Goal: Use online tool/utility: Utilize a website feature to perform a specific function

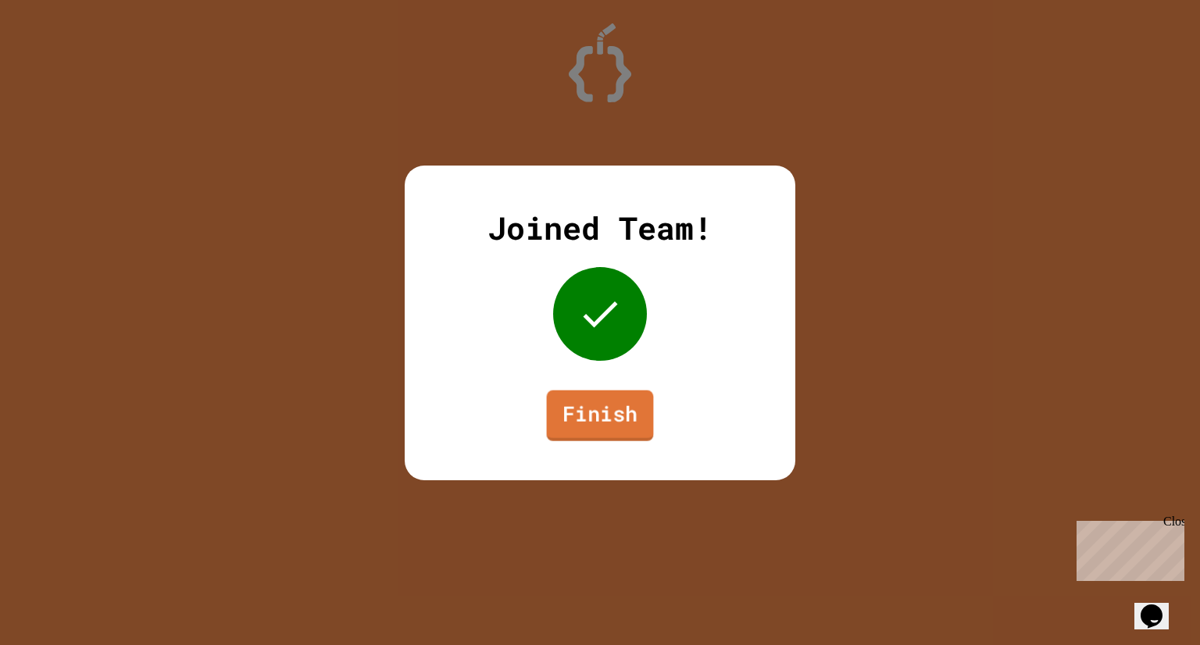
click at [613, 405] on link "Finish" at bounding box center [600, 415] width 107 height 51
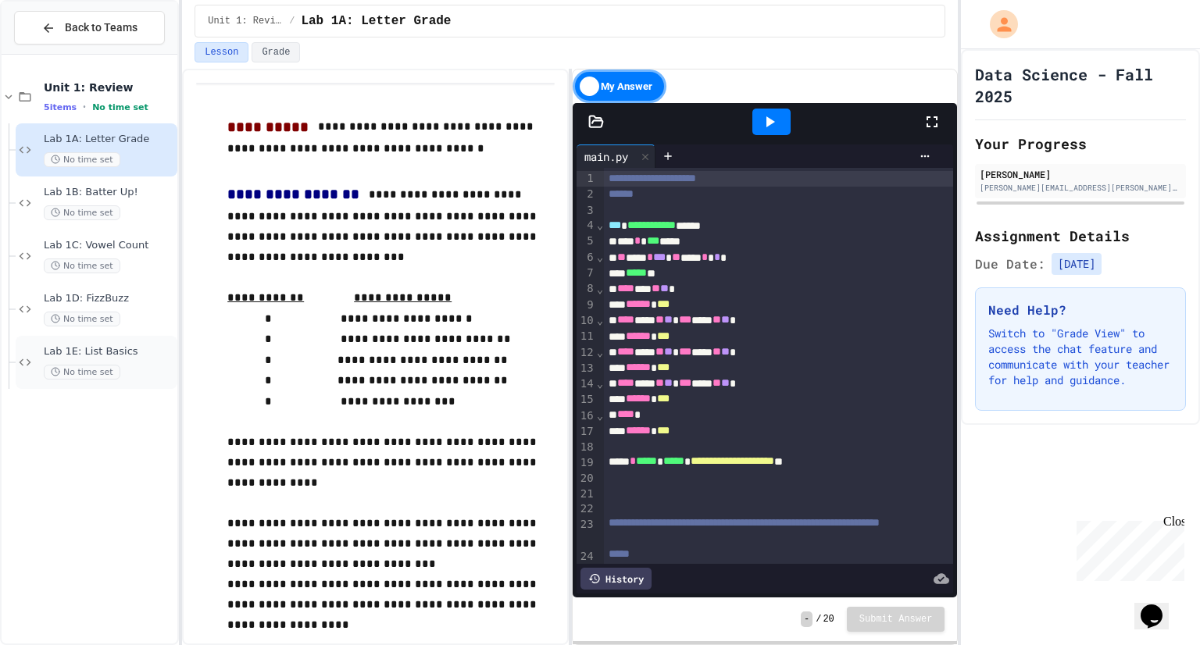
click at [53, 358] on div "Lab 1E: List Basics No time set" at bounding box center [109, 362] width 130 height 34
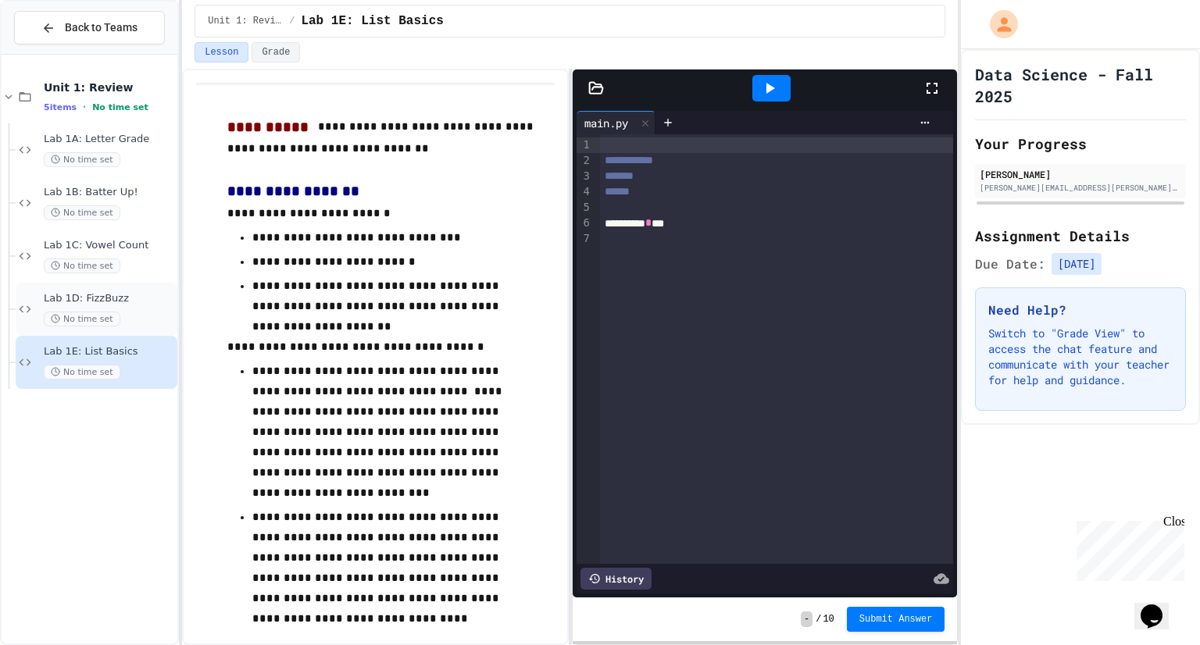
click at [73, 300] on span "Lab 1D: FizzBuzz" at bounding box center [109, 298] width 130 height 13
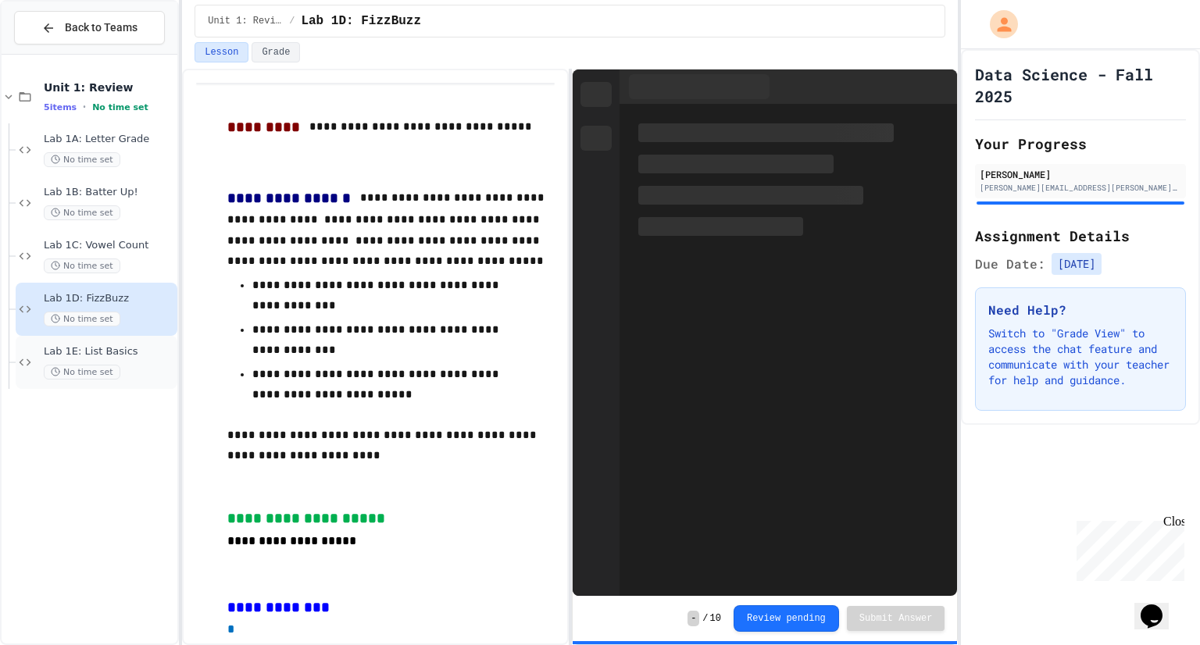
click at [70, 347] on span "Lab 1E: List Basics" at bounding box center [109, 351] width 130 height 13
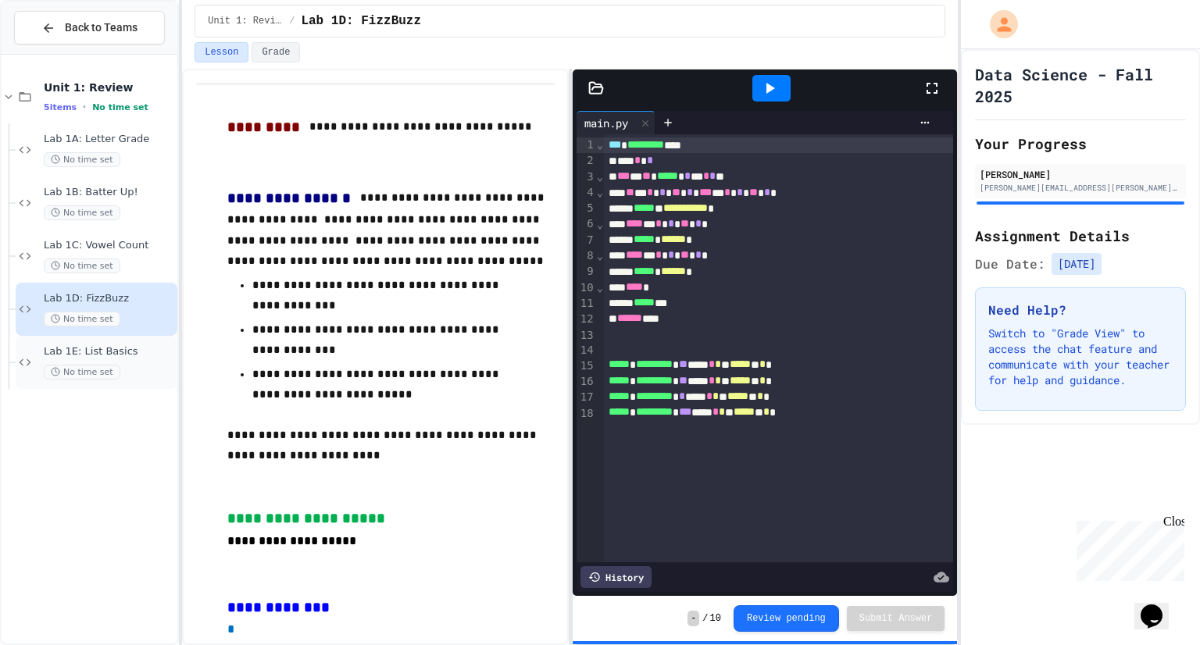
click at [85, 352] on span "Lab 1E: List Basics" at bounding box center [109, 351] width 130 height 13
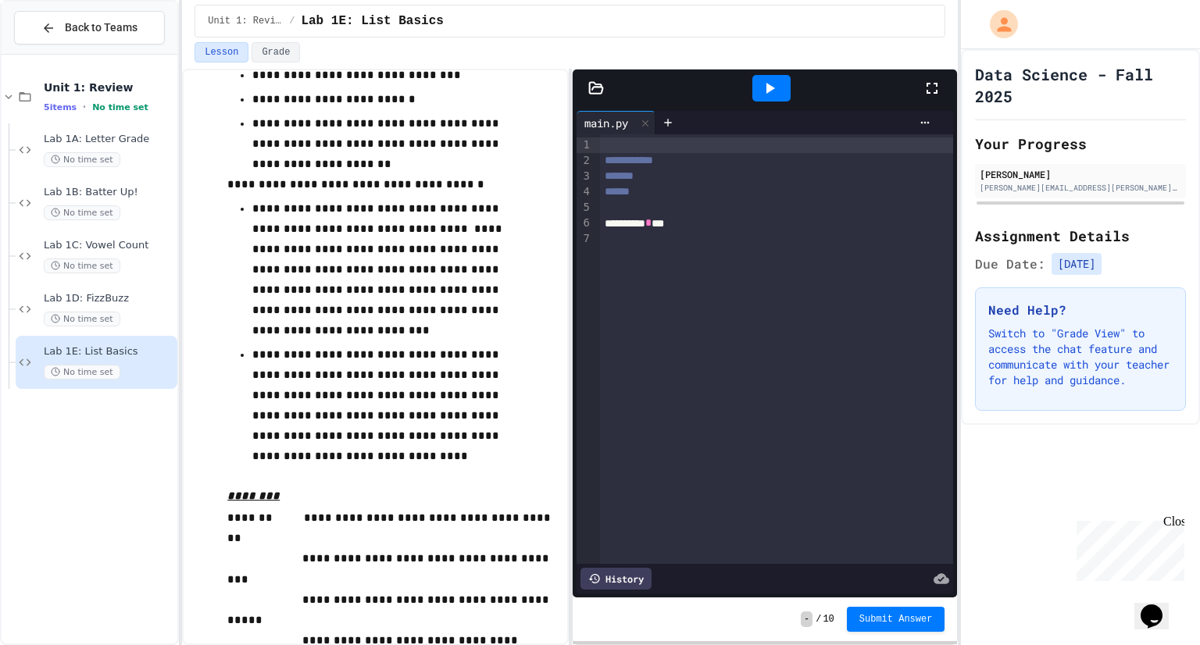
scroll to position [195, 0]
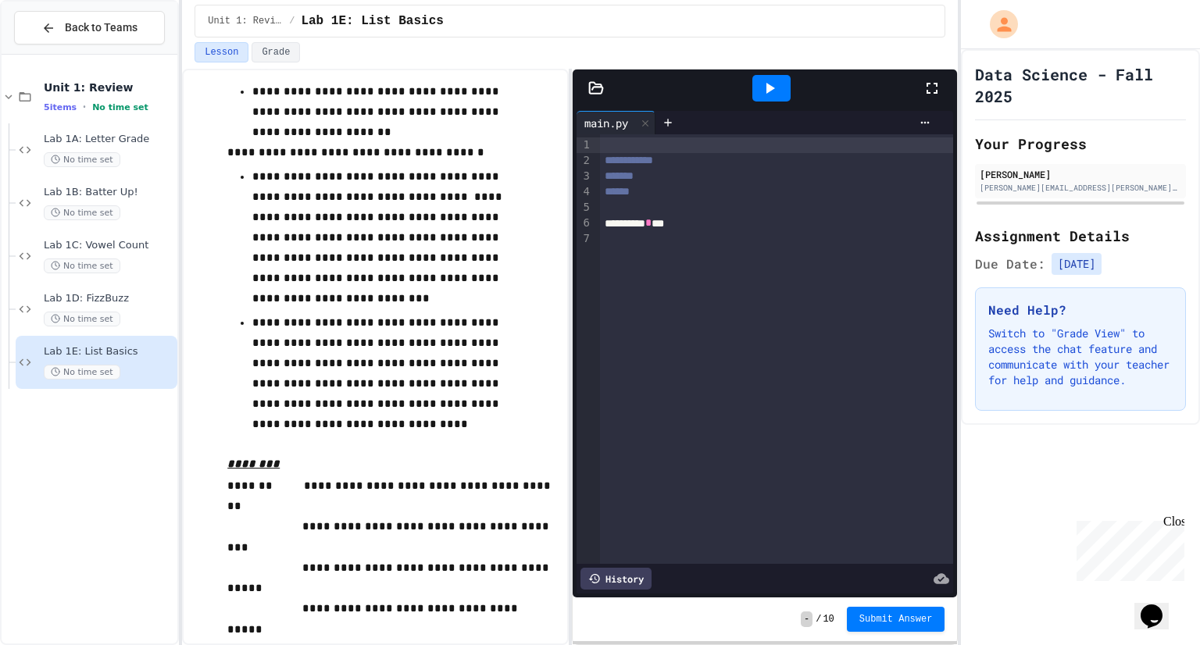
click at [312, 480] on span "**********" at bounding box center [390, 495] width 327 height 31
click at [311, 480] on span "*" at bounding box center [314, 485] width 7 height 11
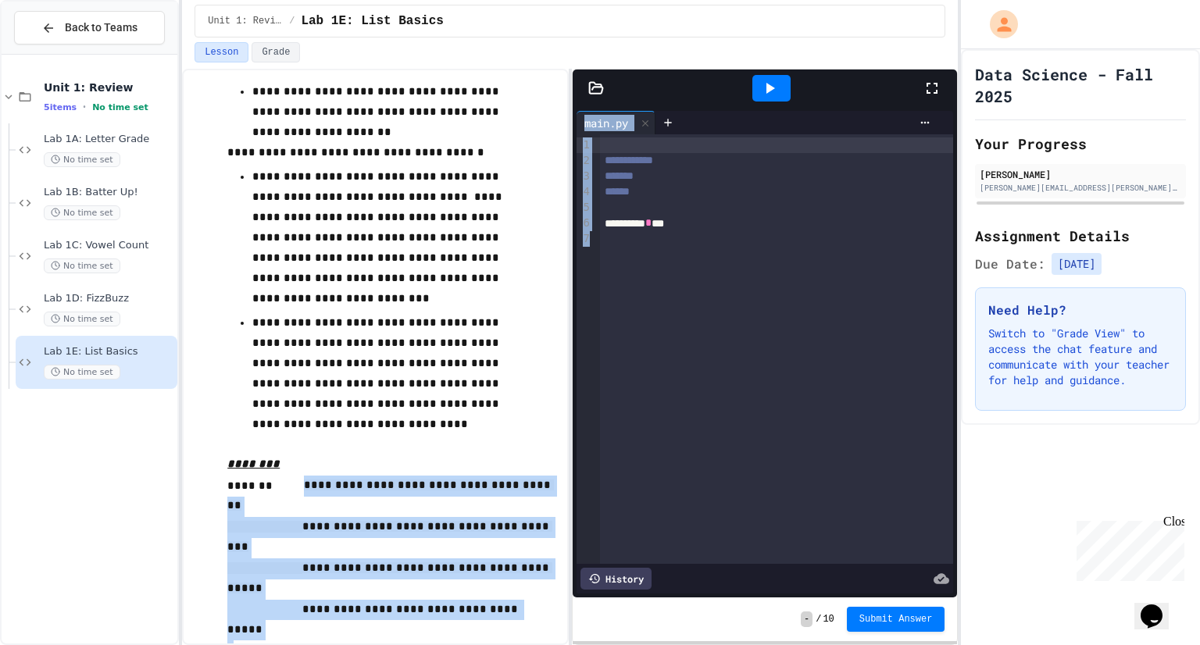
drag, startPoint x: 308, startPoint y: 427, endPoint x: 594, endPoint y: 493, distance: 294.1
click at [688, 227] on div "********* * **" at bounding box center [777, 224] width 354 height 16
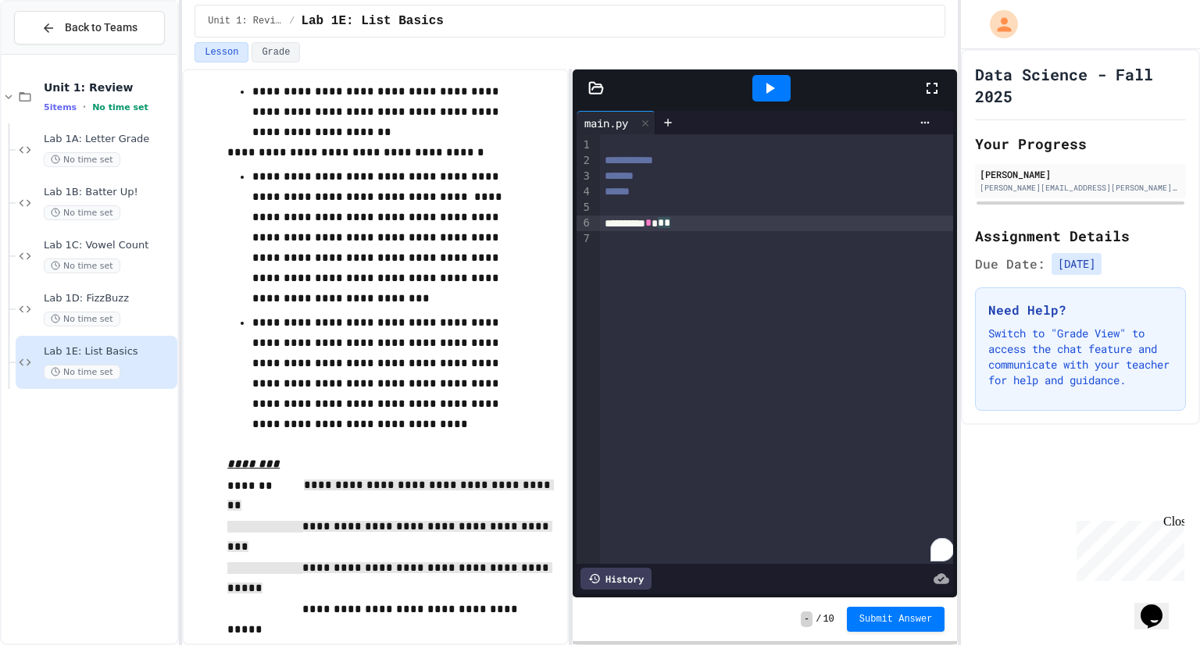
paste div "To enrich screen reader interactions, please activate Accessibility in Grammarl…"
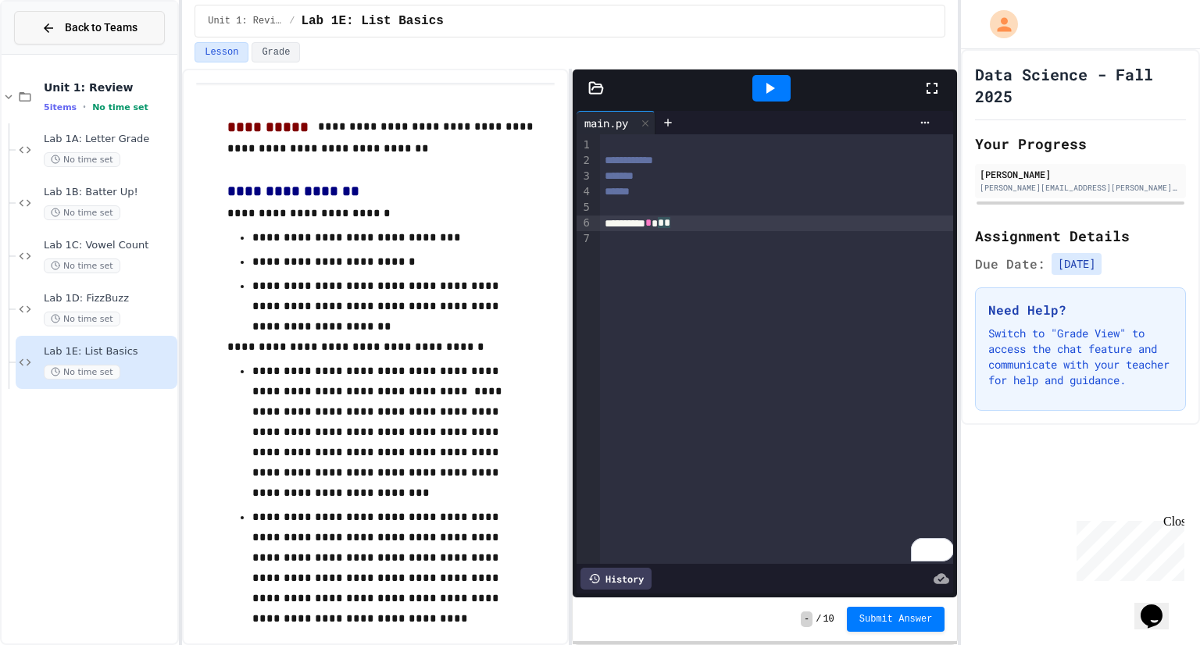
click at [18, 29] on button "Back to Teams" at bounding box center [89, 28] width 151 height 34
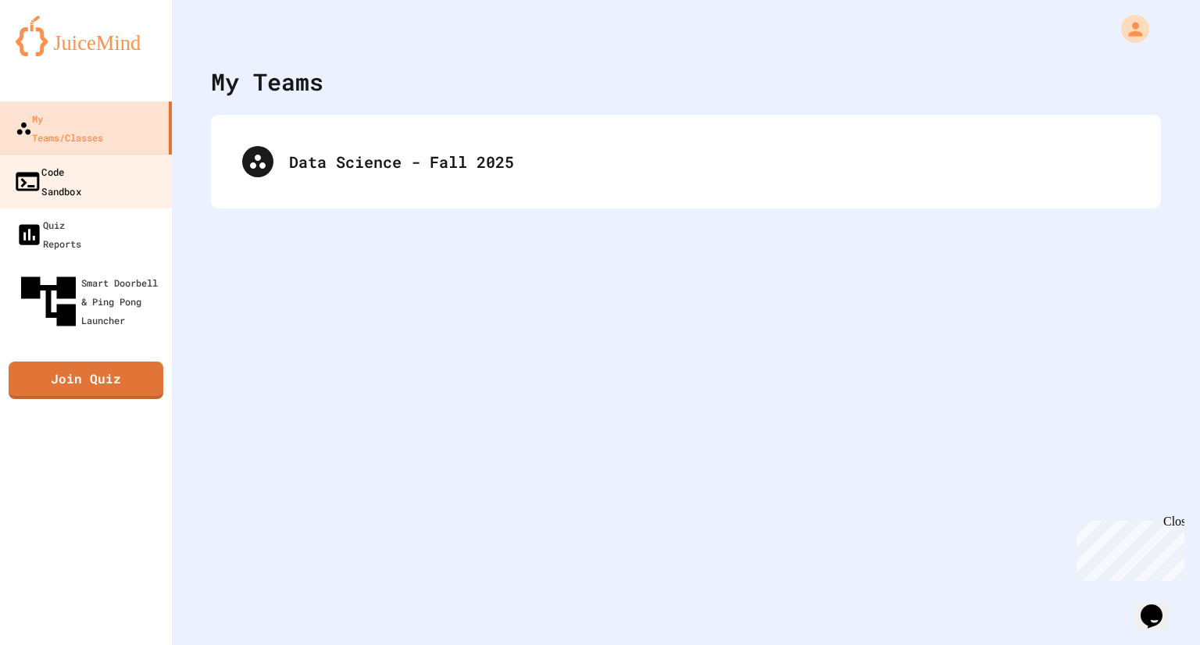
click at [102, 163] on link "Code Sandbox" at bounding box center [86, 181] width 177 height 55
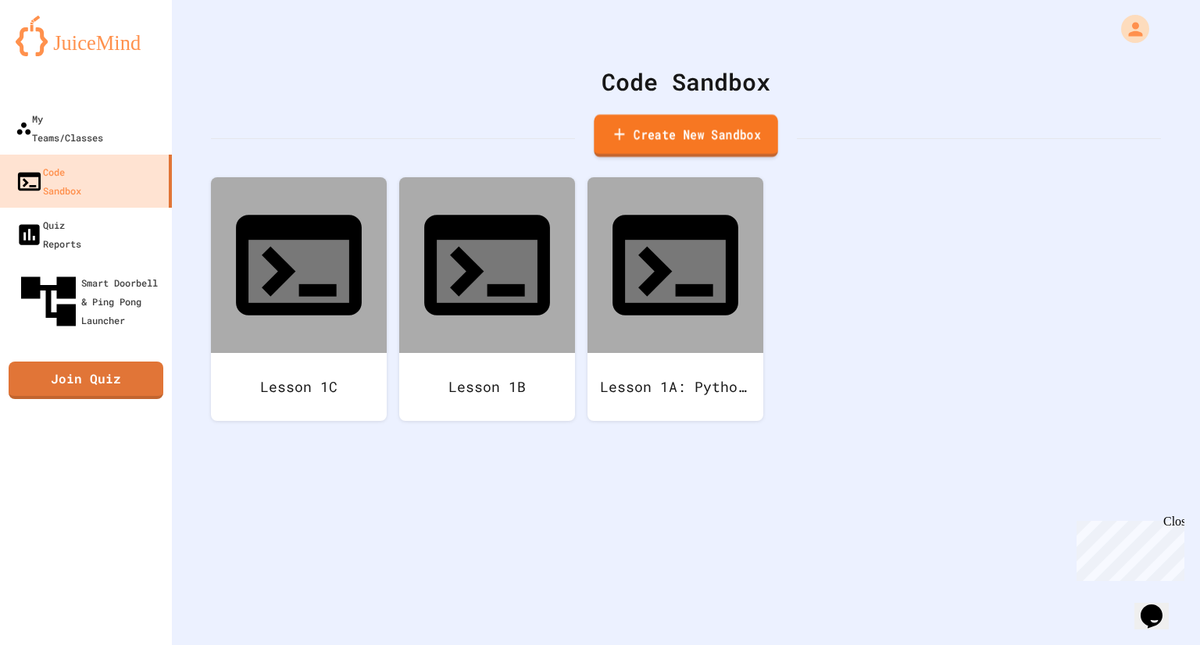
click at [672, 130] on link "Create New Sandbox" at bounding box center [686, 136] width 184 height 43
type input "*"
type input "****"
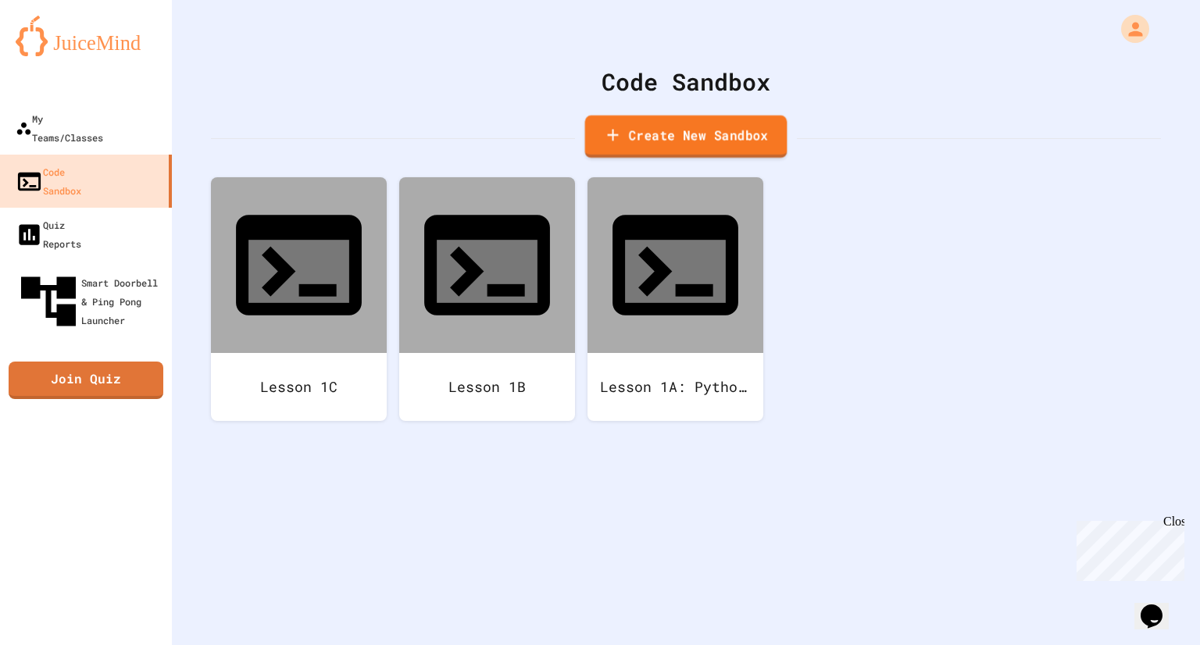
click at [753, 137] on link "Create New Sandbox" at bounding box center [686, 137] width 202 height 43
type input "*"
type input "*********"
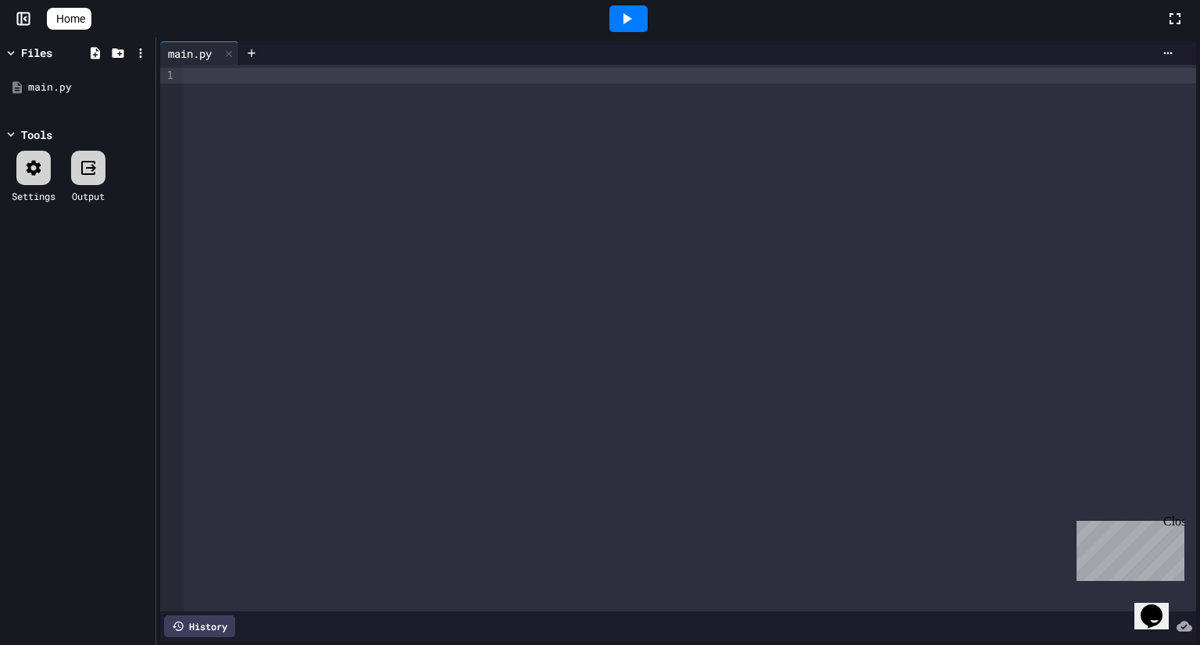
click at [256, 77] on div at bounding box center [690, 76] width 1012 height 16
click at [971, 459] on body "We are updating our servers at 9:30PM EST [DATE]. [PERSON_NAME] should continue…" at bounding box center [600, 322] width 1200 height 645
click at [365, 644] on div at bounding box center [600, 647] width 1200 height 0
click at [366, 74] on div "To enrich screen reader interactions, please activate Accessibility in Grammarl…" at bounding box center [690, 76] width 1012 height 16
click at [365, 77] on div "To enrich screen reader interactions, please activate Accessibility in Grammarl…" at bounding box center [690, 76] width 1012 height 16
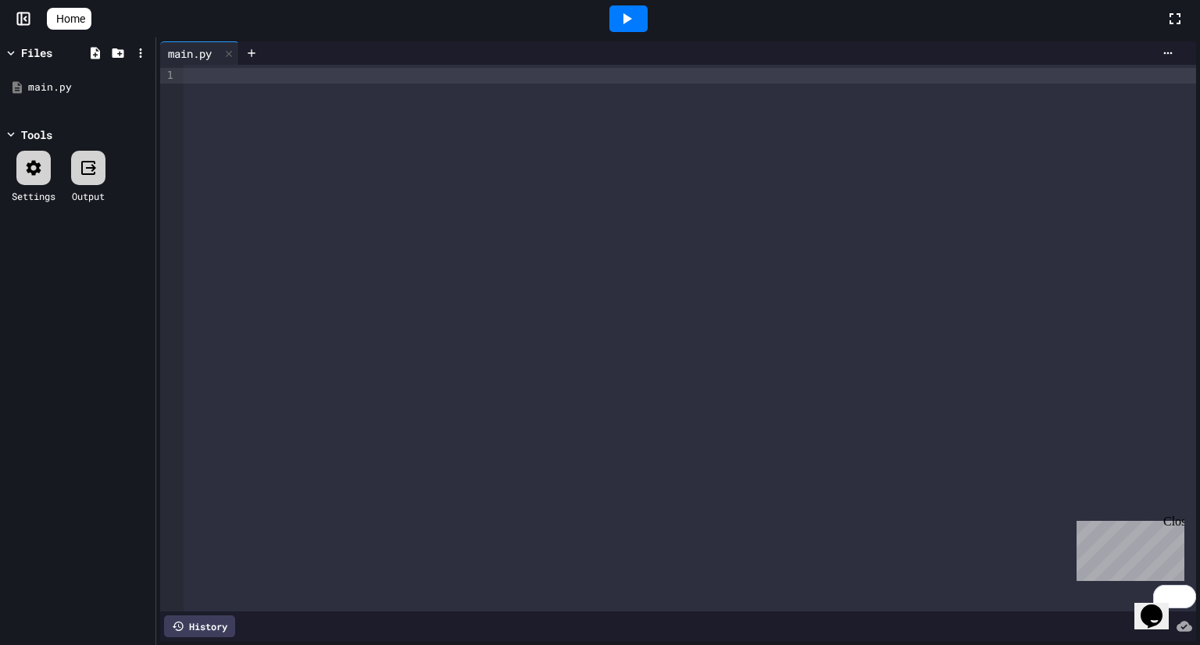
click at [365, 77] on div "To enrich screen reader interactions, please activate Accessibility in Grammarl…" at bounding box center [690, 76] width 1012 height 16
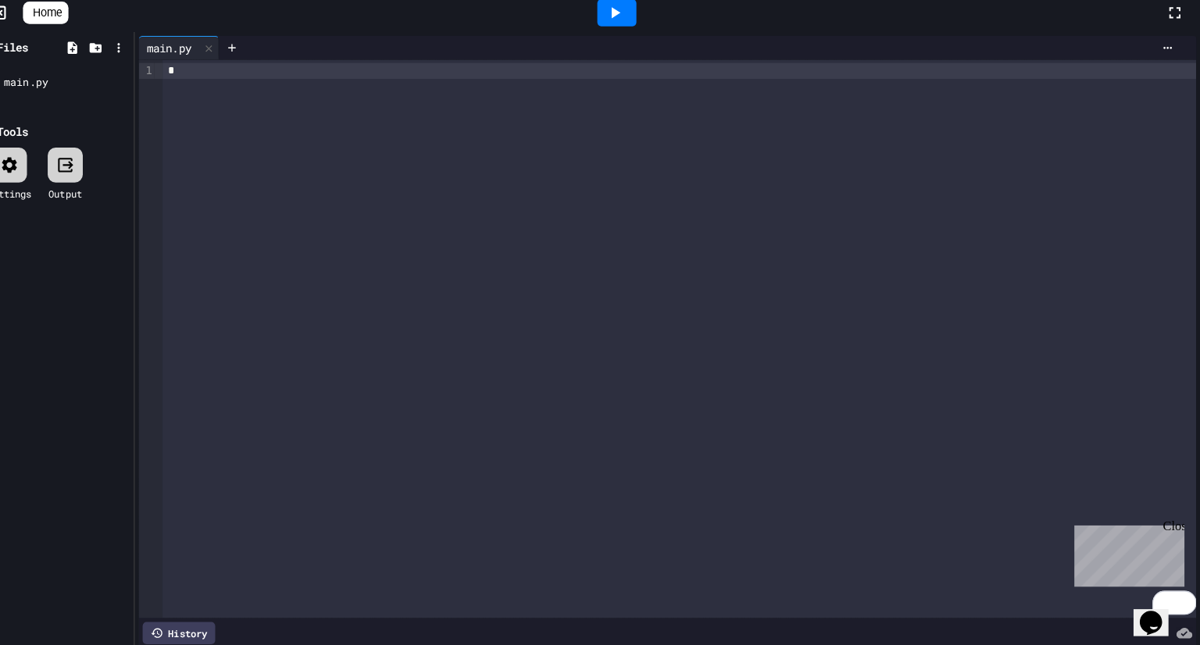
click at [791, 198] on body "We are updating our servers at 9:30PM EST [DATE]. [PERSON_NAME] should continue…" at bounding box center [600, 322] width 1200 height 645
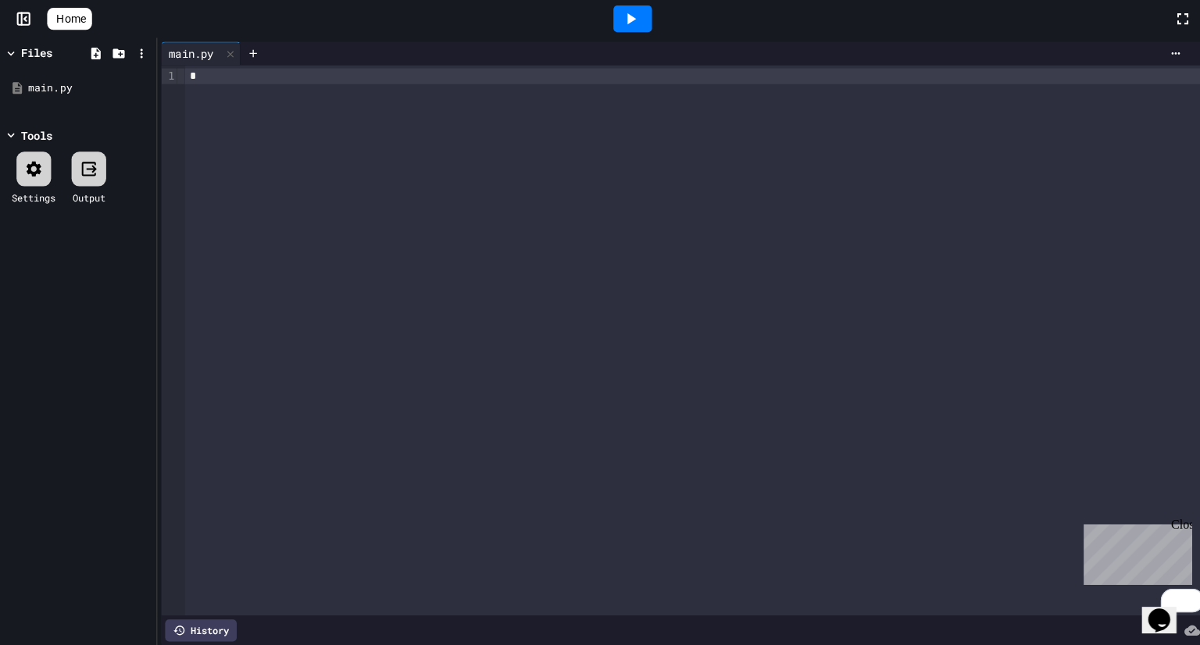
click at [779, 644] on div at bounding box center [600, 647] width 1200 height 0
click at [212, 84] on div "*" at bounding box center [690, 338] width 1012 height 547
click at [1178, 520] on div "Close" at bounding box center [1179, 527] width 20 height 20
click at [521, 84] on div "To enrich screen reader interactions, please activate Accessibility in Grammarl…" at bounding box center [690, 338] width 1012 height 547
click at [519, 84] on div "To enrich screen reader interactions, please activate Accessibility in Grammarl…" at bounding box center [690, 338] width 1012 height 547
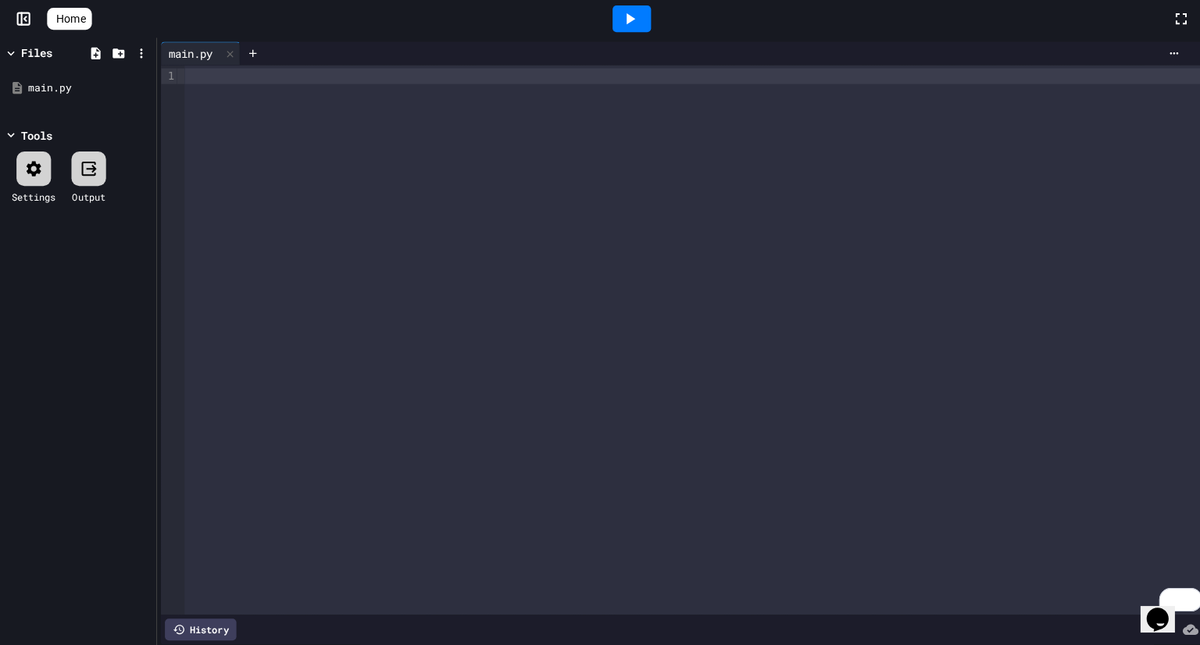
click at [264, 32] on div at bounding box center [628, 19] width 1074 height 42
click at [342, 32] on div at bounding box center [628, 19] width 1074 height 42
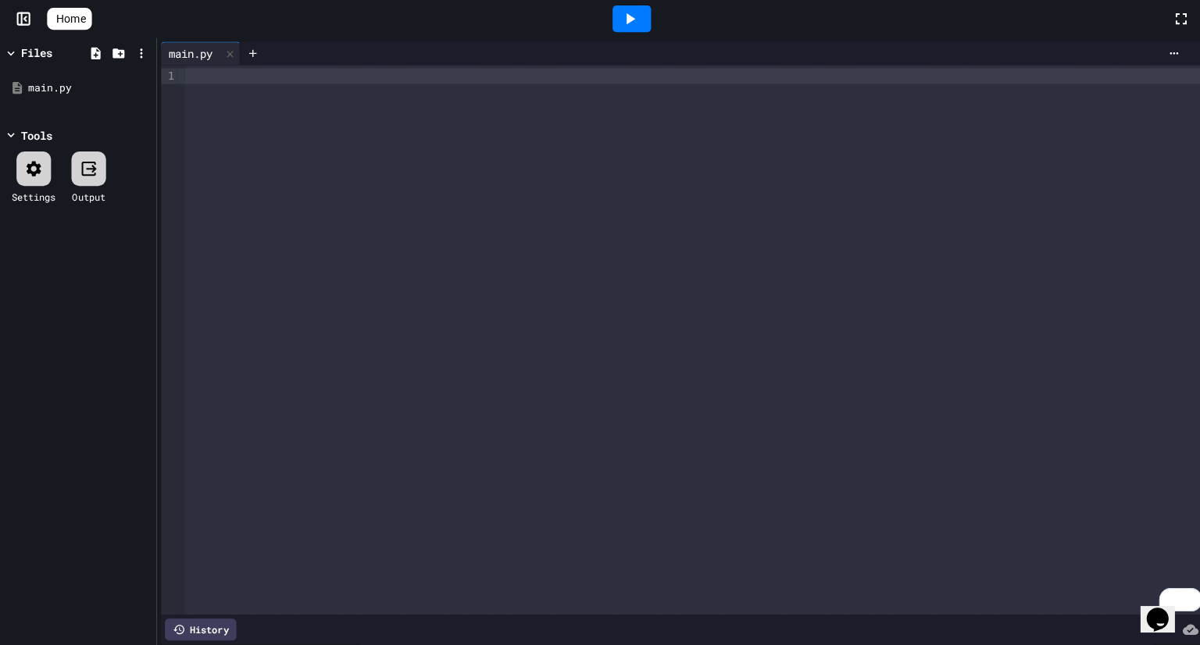
click at [248, 78] on div "To enrich screen reader interactions, please activate Accessibility in Grammarl…" at bounding box center [690, 76] width 1012 height 16
click at [32, 48] on div "Files" at bounding box center [36, 53] width 31 height 16
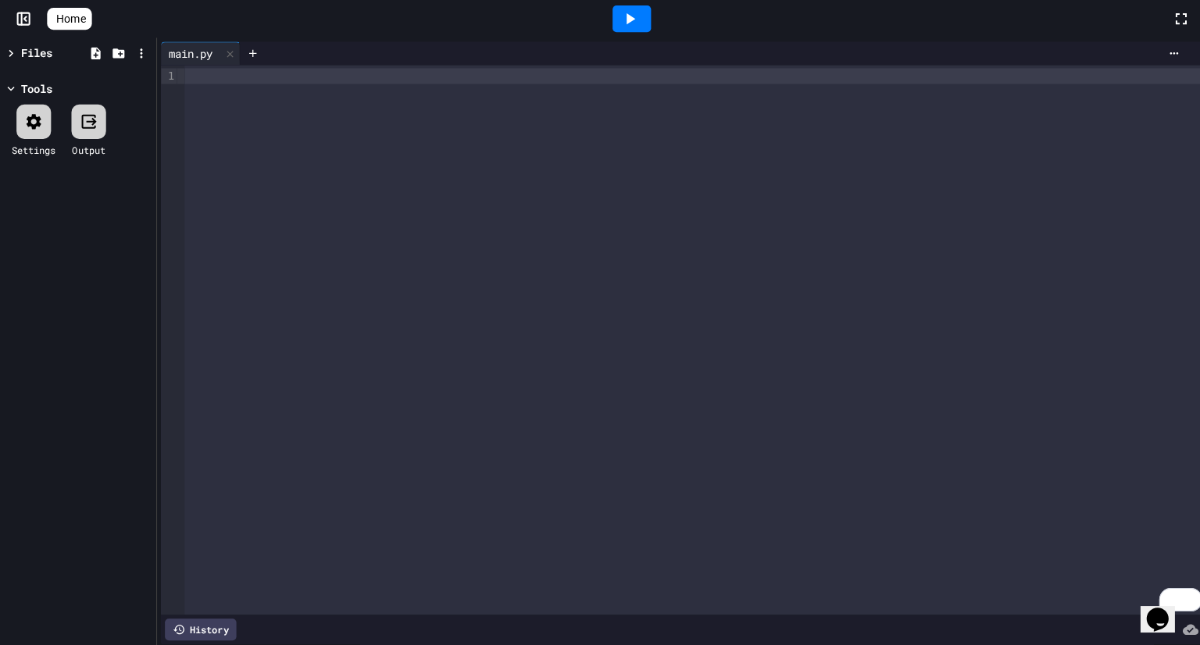
click at [32, 48] on div "Files" at bounding box center [36, 53] width 31 height 16
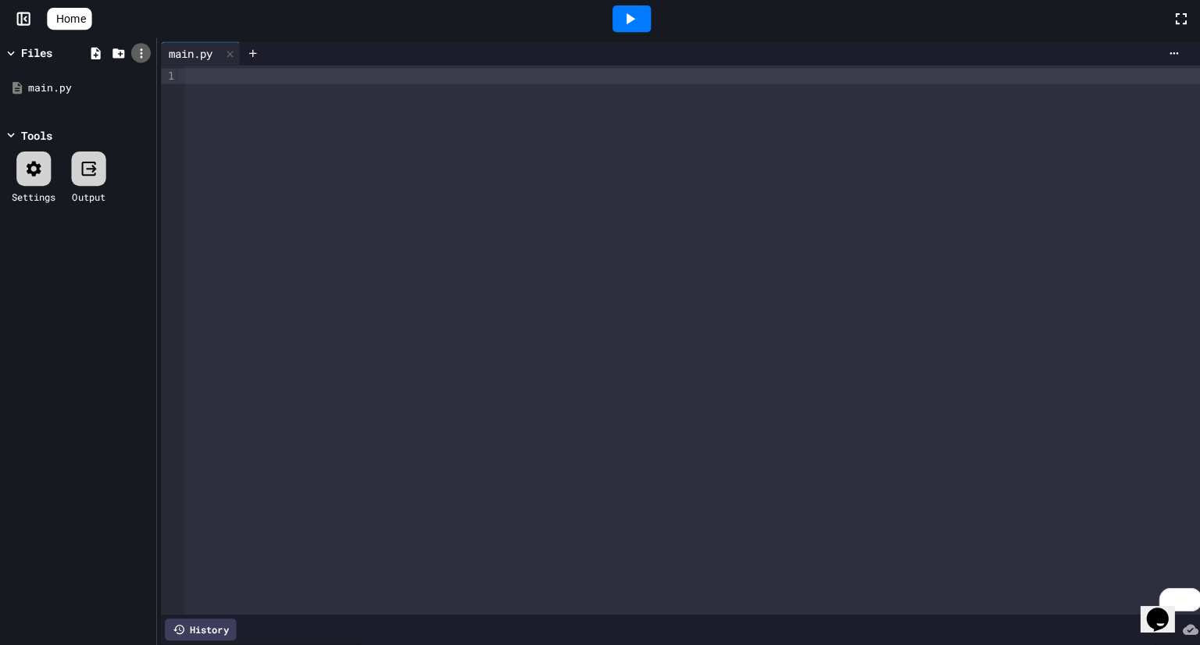
click at [131, 55] on div at bounding box center [140, 53] width 20 height 20
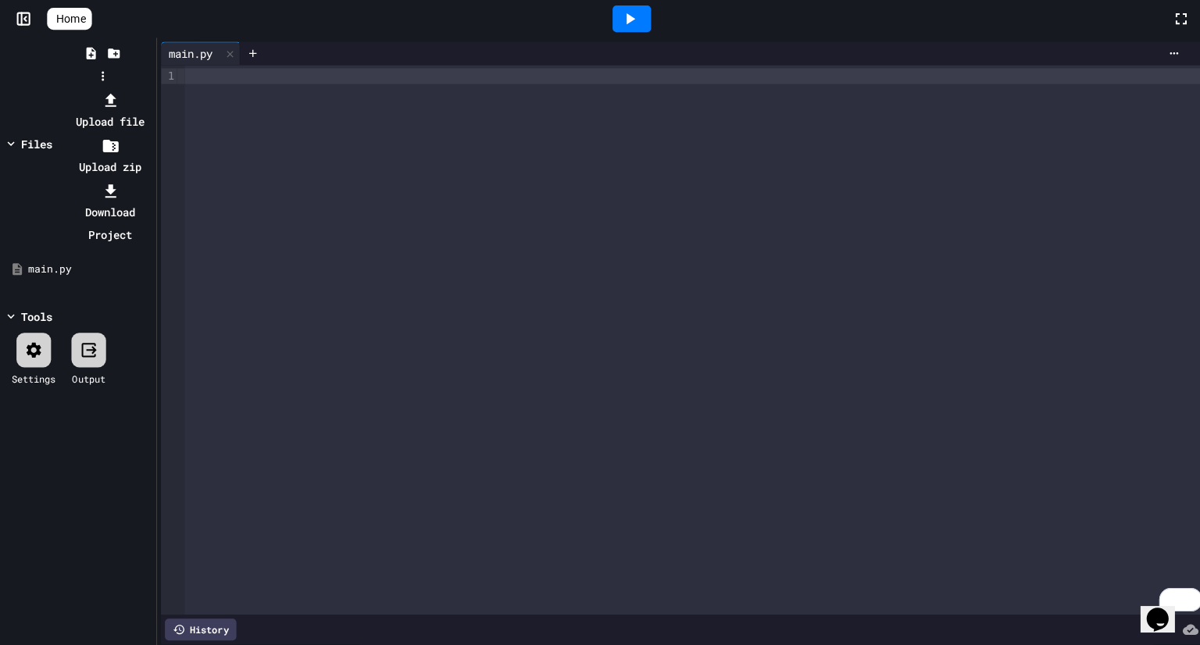
click at [152, 88] on div at bounding box center [110, 99] width 84 height 22
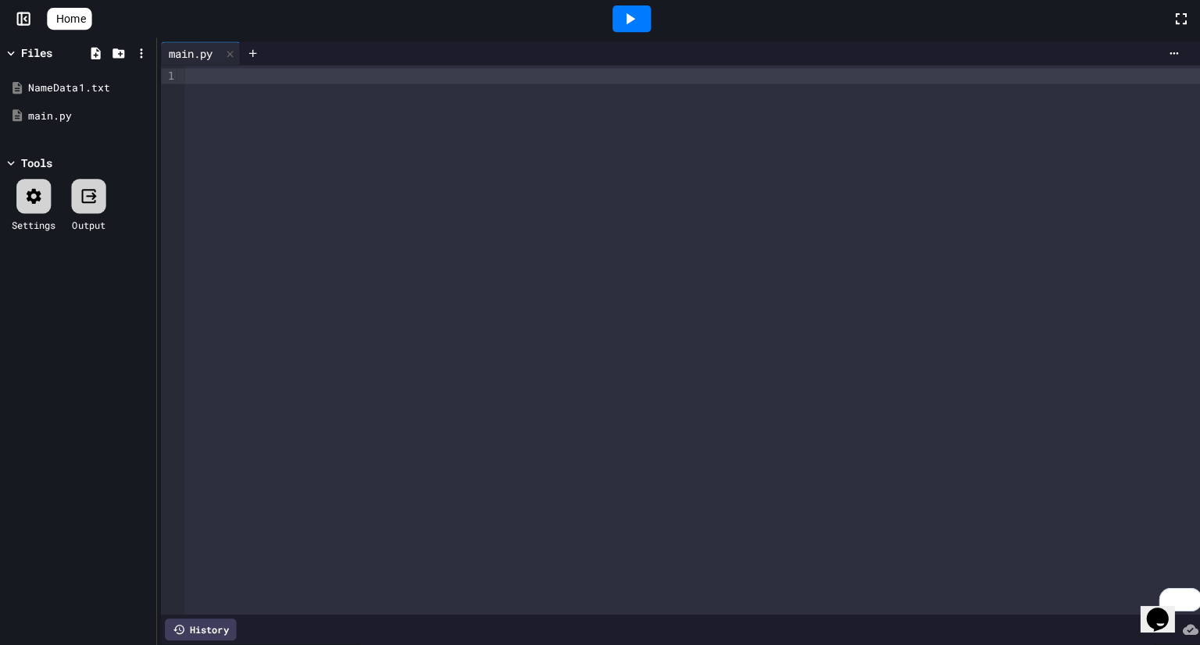
click at [633, 9] on icon at bounding box center [626, 18] width 19 height 19
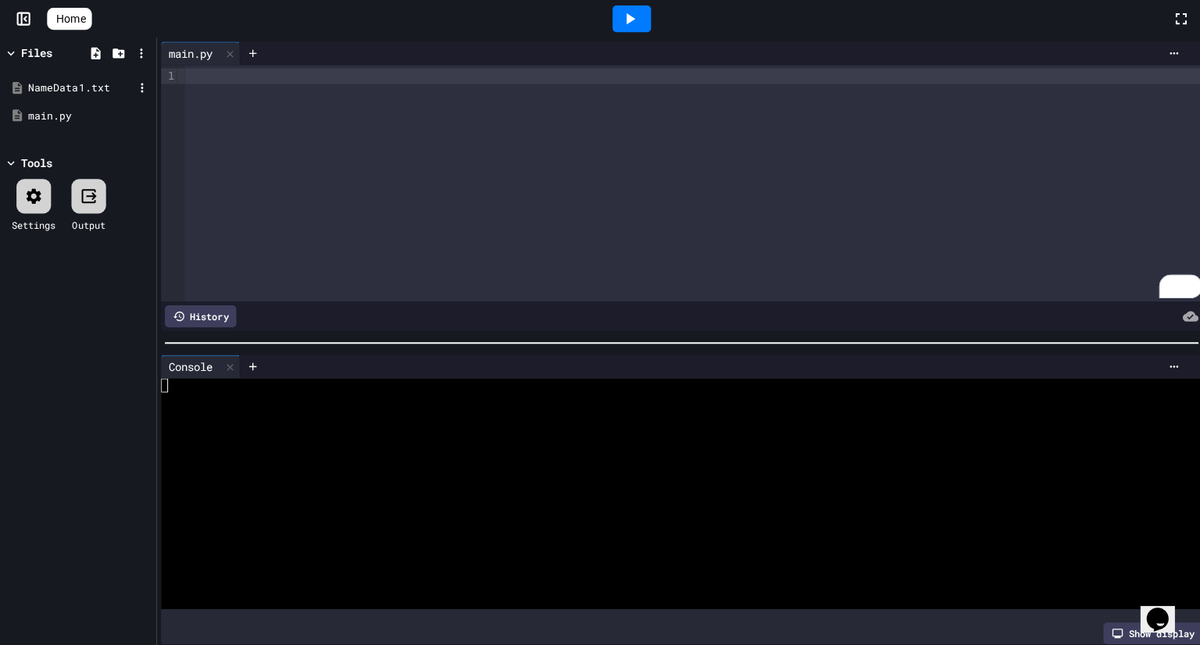
click at [17, 90] on icon at bounding box center [17, 87] width 14 height 14
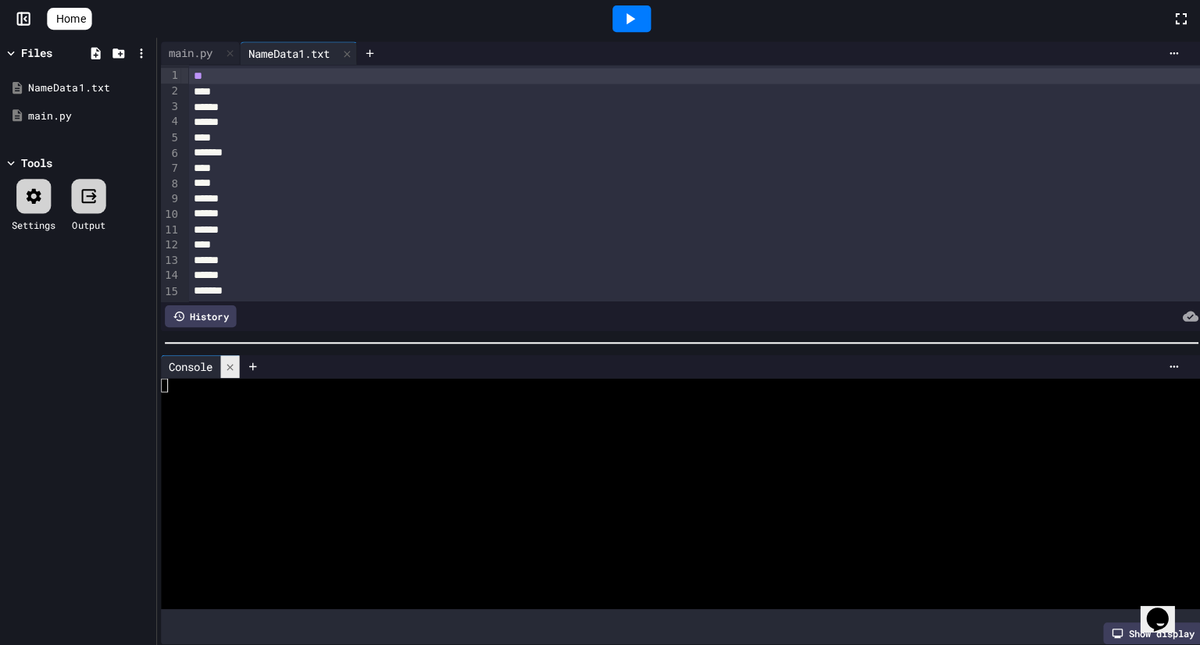
click at [229, 364] on icon at bounding box center [228, 365] width 11 height 11
